Goal: Navigation & Orientation: Find specific page/section

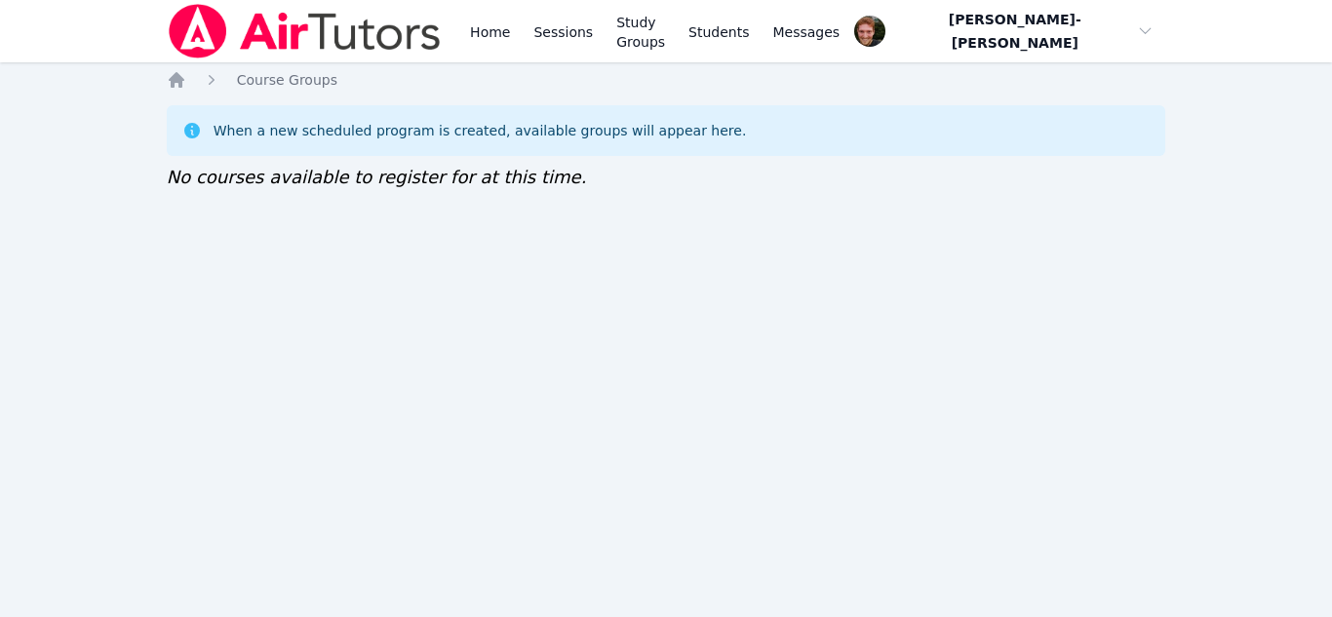
click at [1107, 264] on div "Home Sessions Study Groups Students Messages Open user menu Vincent Astray-Cane…" at bounding box center [666, 308] width 1332 height 617
